Goal: Navigation & Orientation: Find specific page/section

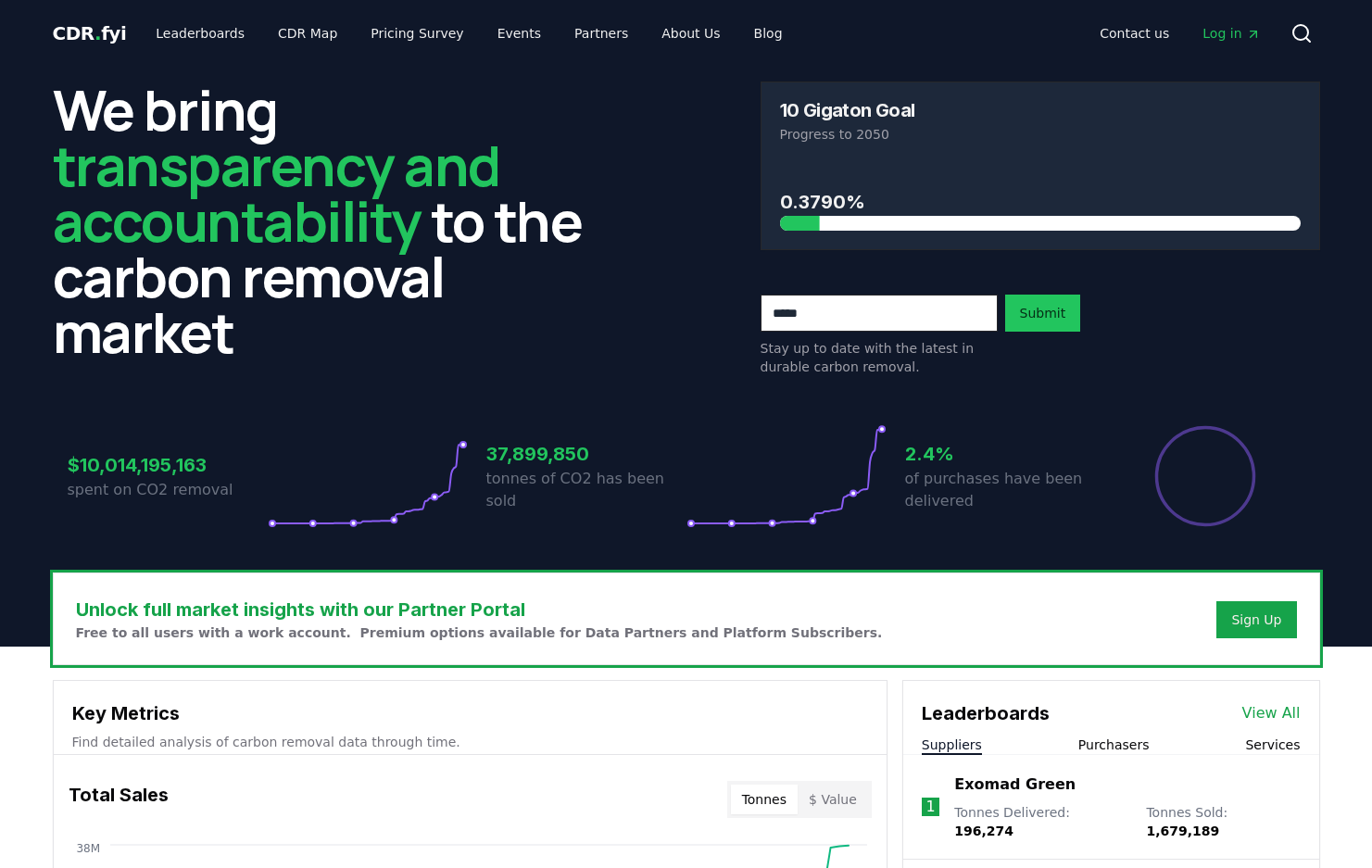
click at [1236, 34] on span "Log in" at bounding box center [1231, 33] width 57 height 18
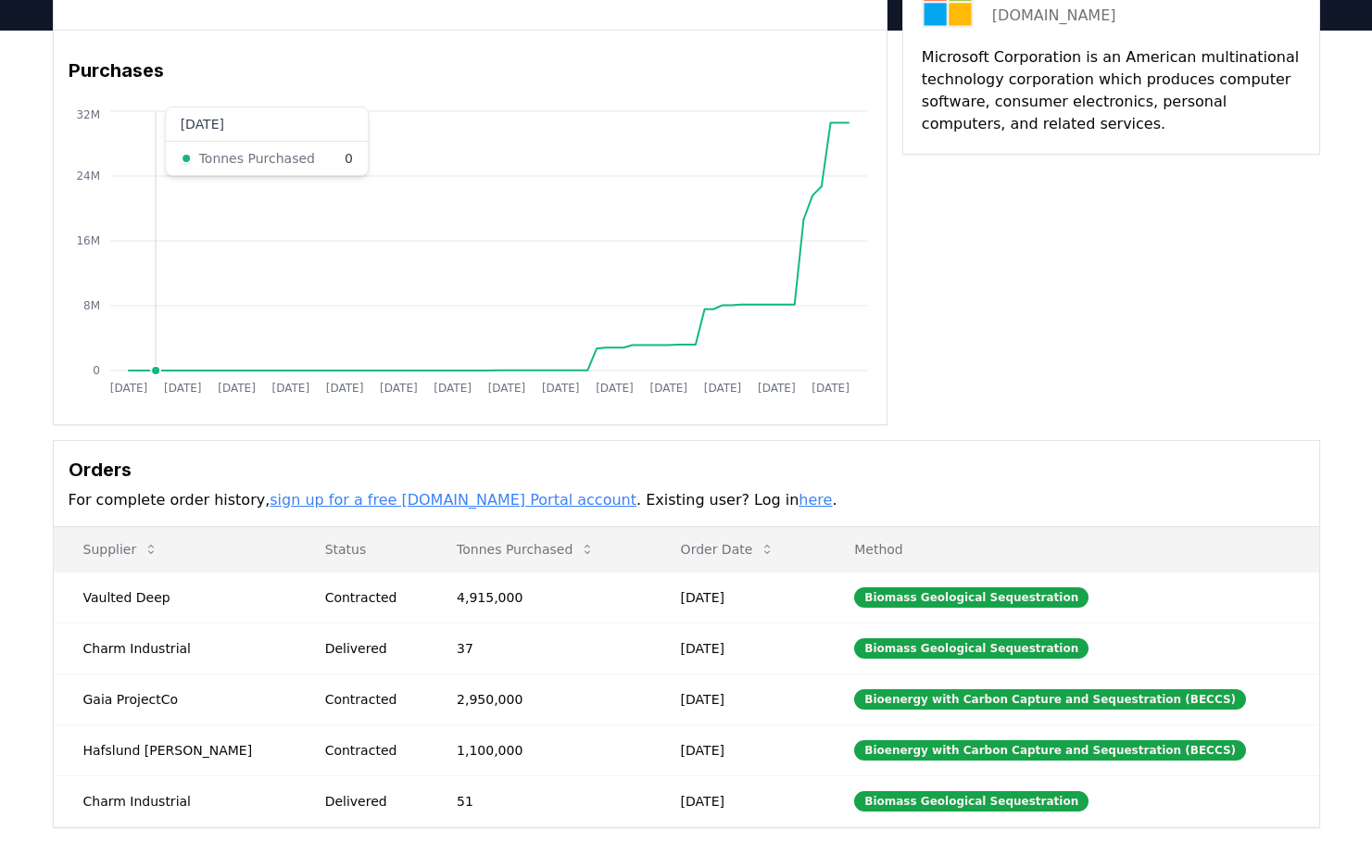
scroll to position [121, 0]
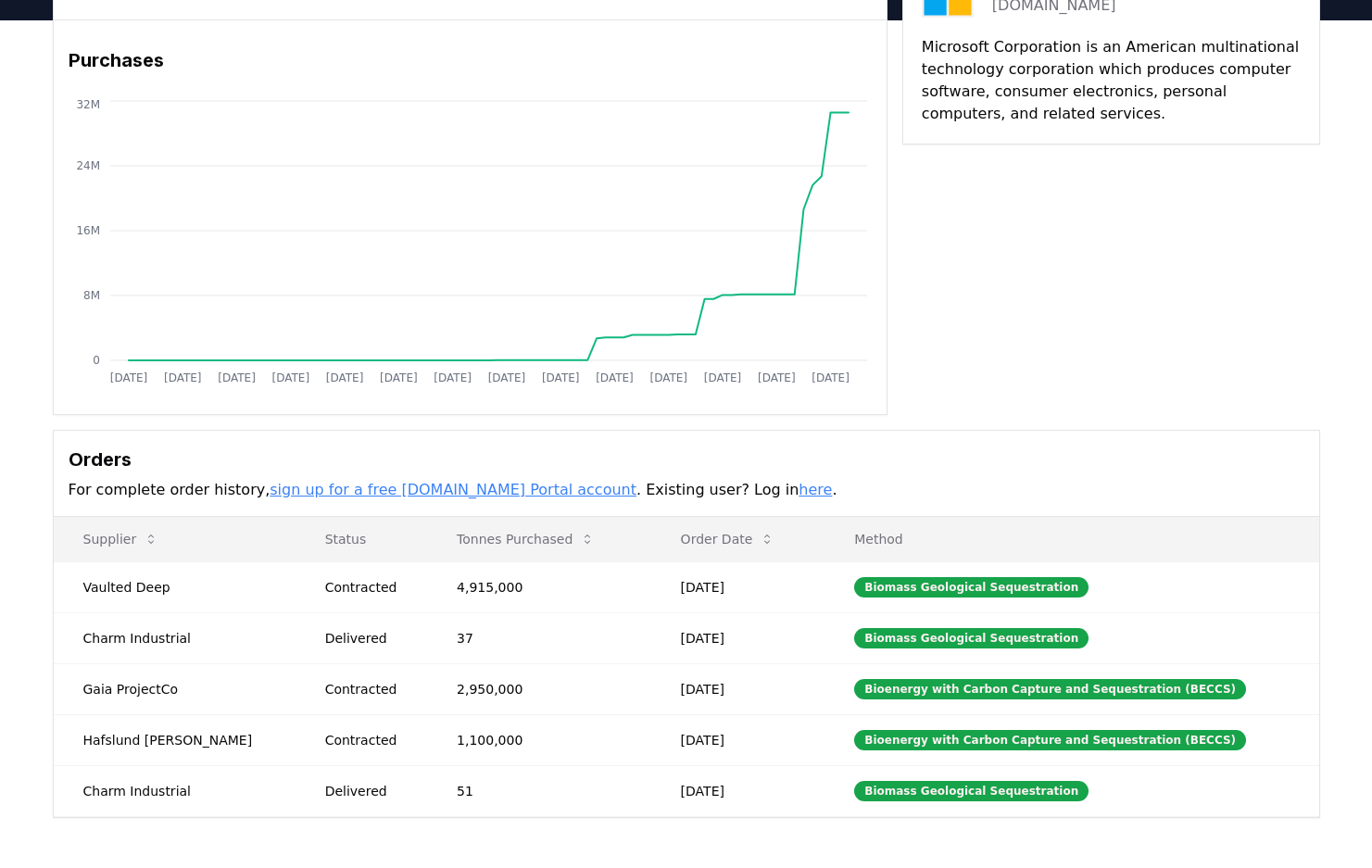
click at [798, 497] on link "here" at bounding box center [814, 490] width 34 height 17
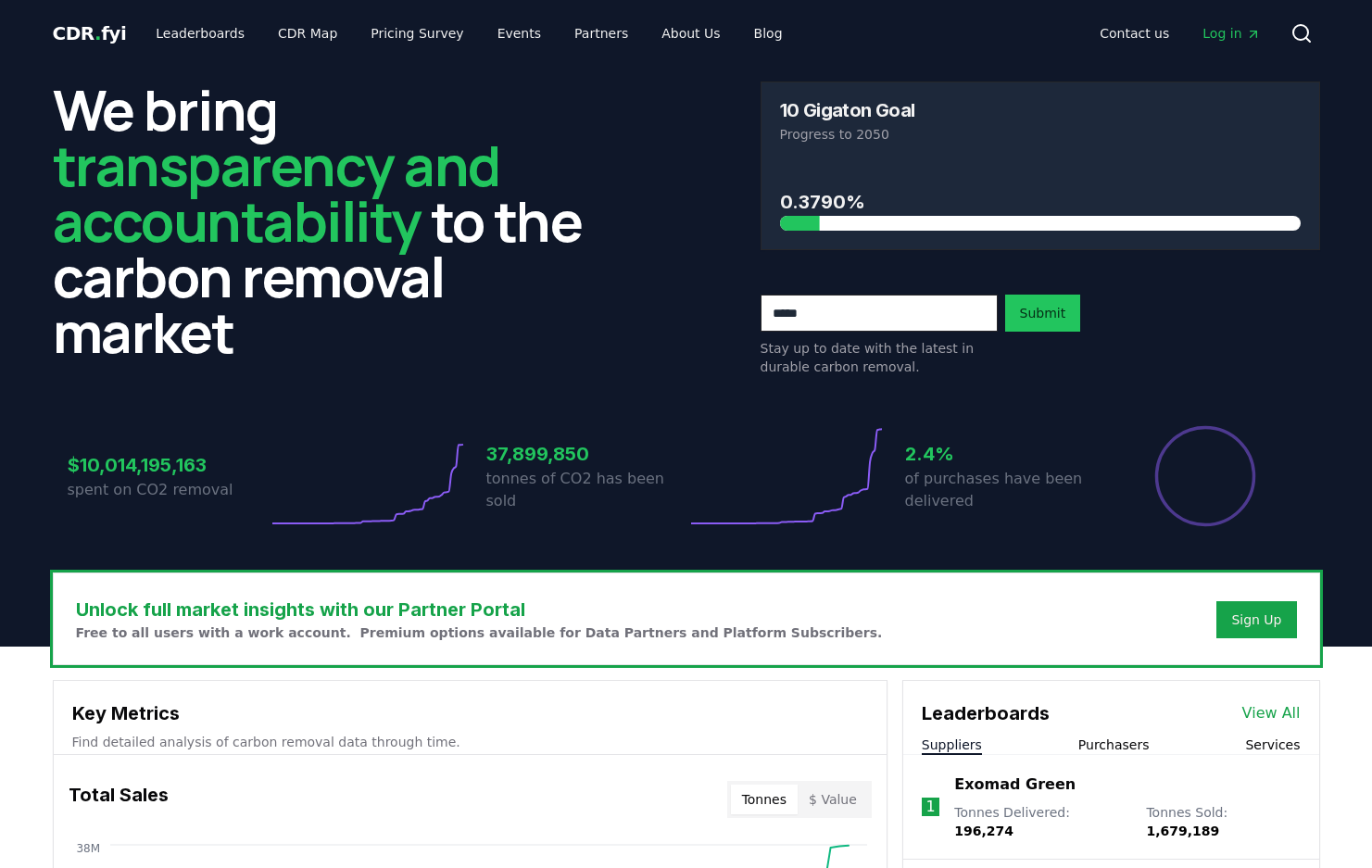
click at [1242, 40] on span "Log in" at bounding box center [1231, 33] width 57 height 18
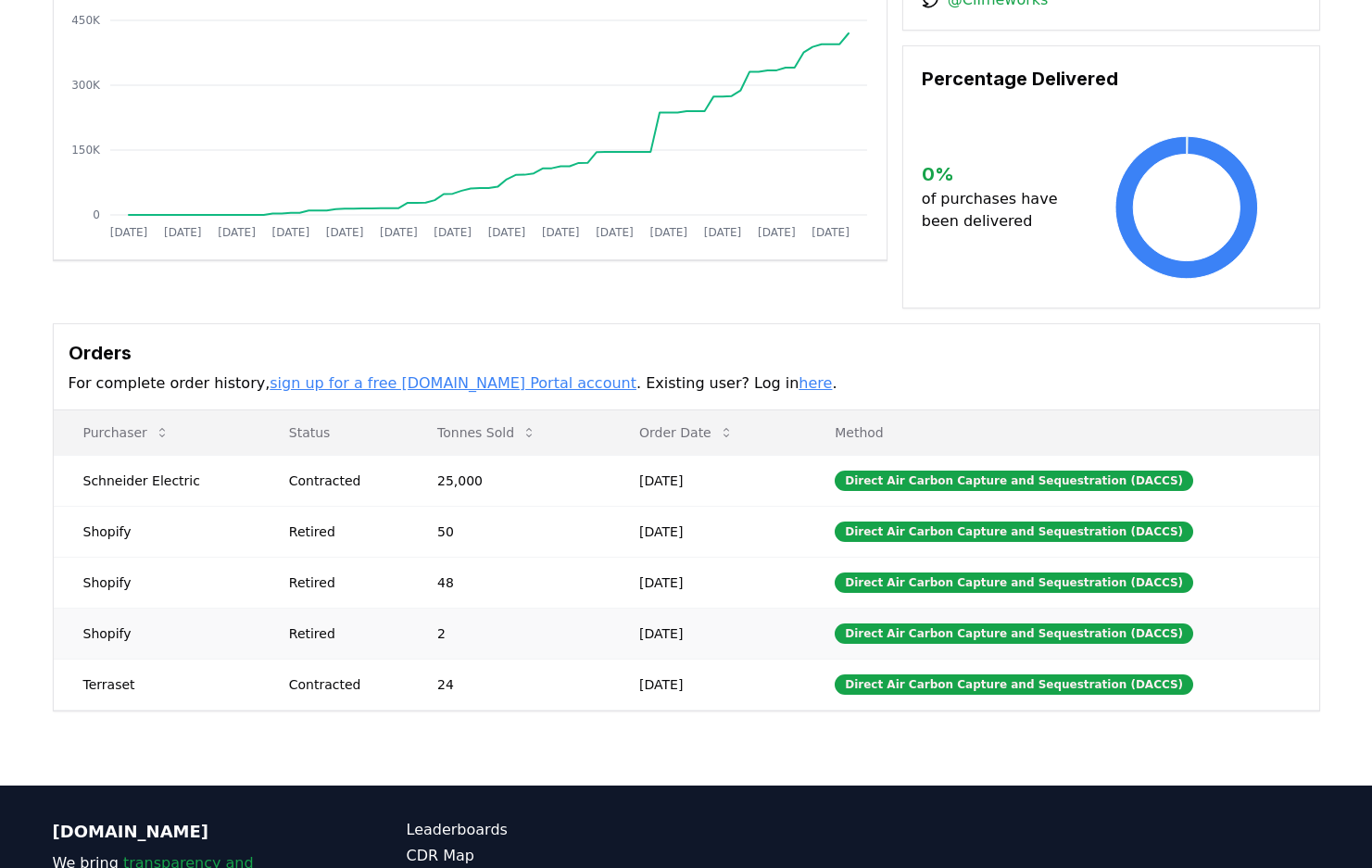
scroll to position [275, 0]
